Goal: Find specific page/section: Find specific page/section

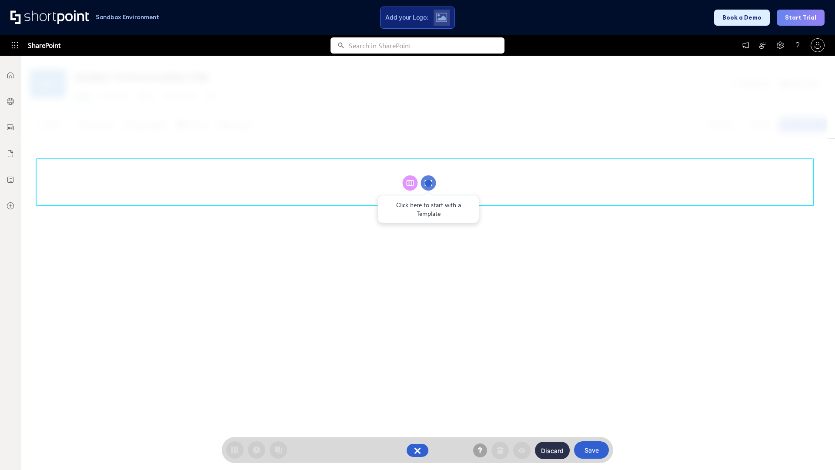
click at [428, 183] on circle at bounding box center [428, 182] width 15 height 15
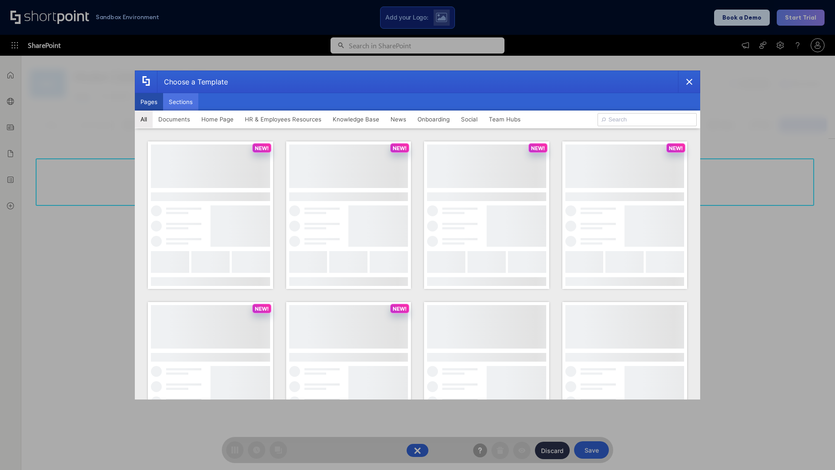
click at [181, 102] on button "Sections" at bounding box center [180, 101] width 35 height 17
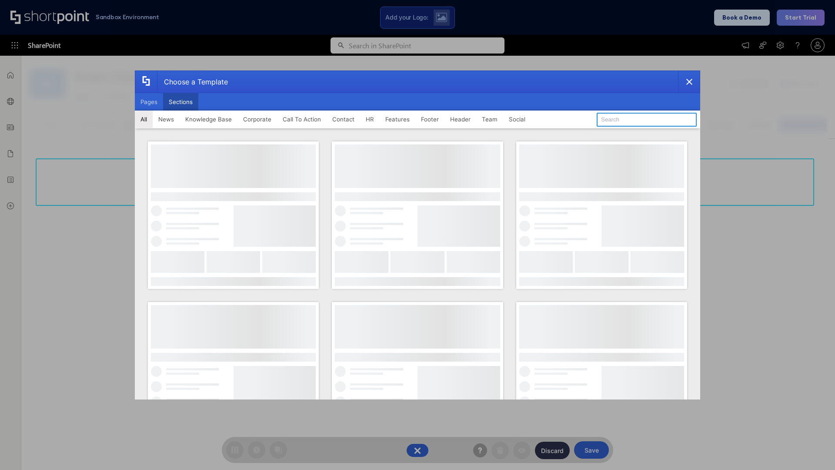
type input "Footer 2"
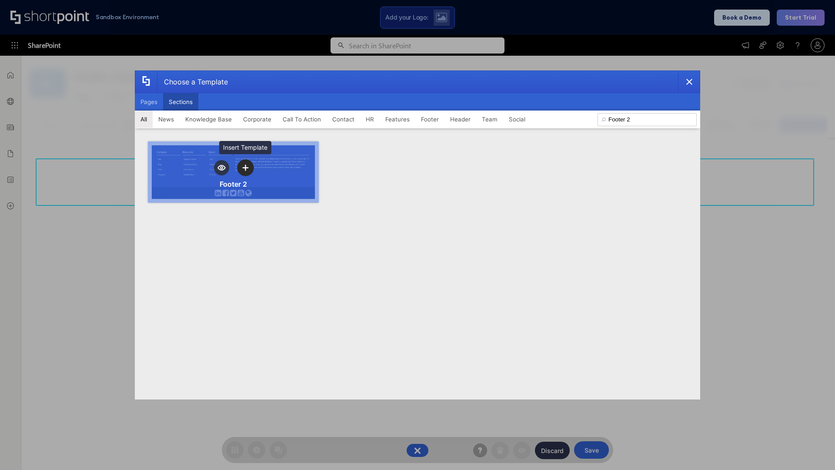
click at [245, 167] on icon "template selector" at bounding box center [245, 168] width 6 height 6
